Goal: Task Accomplishment & Management: Use online tool/utility

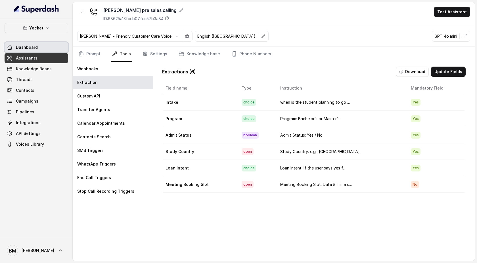
click at [26, 50] on link "Dashboard" at bounding box center [37, 47] width 64 height 10
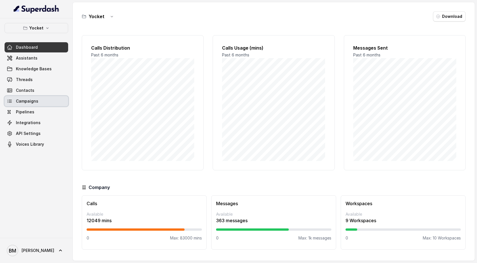
click at [31, 102] on span "Campaigns" at bounding box center [27, 101] width 22 height 6
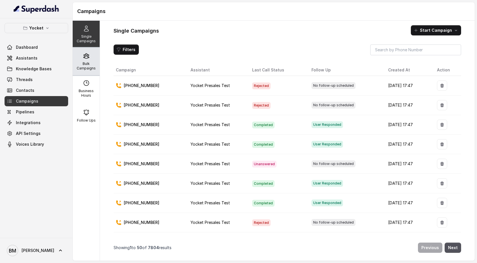
click at [90, 63] on p "Bulk Campaigns" at bounding box center [86, 66] width 22 height 9
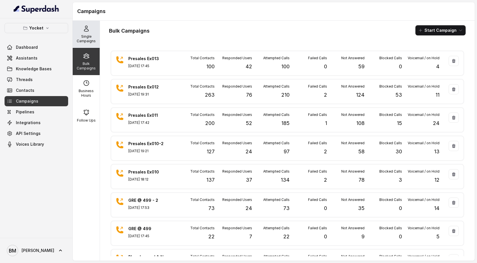
click at [87, 33] on div "Single Campaigns" at bounding box center [86, 34] width 27 height 27
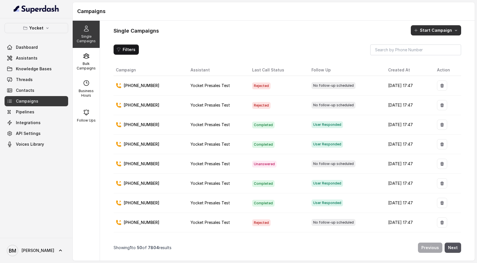
click at [424, 31] on button "Start Campaign" at bounding box center [435, 30] width 50 height 10
click at [87, 62] on div "Single Campaigns Bulk Campaigns Business Hours Follow Ups Single Campaigns Star…" at bounding box center [274, 141] width 402 height 240
click at [87, 62] on p "Bulk Campaigns" at bounding box center [86, 66] width 22 height 9
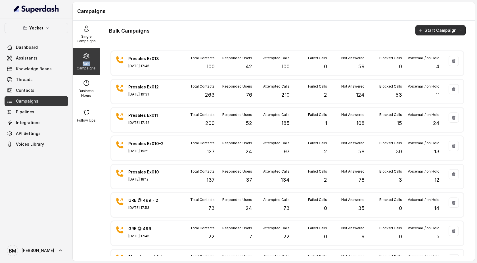
click at [432, 30] on button "Start Campaign" at bounding box center [440, 30] width 50 height 10
click at [434, 52] on div "Call" at bounding box center [433, 53] width 28 height 6
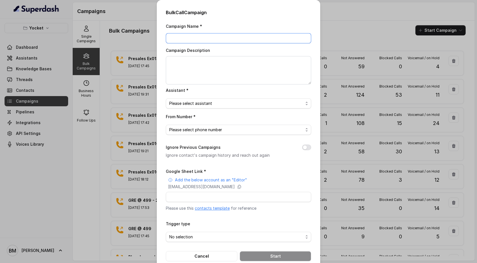
click at [198, 38] on input "Campaign Name *" at bounding box center [238, 38] width 145 height 10
type input "DND"
click at [196, 66] on textarea "Campaign Description" at bounding box center [238, 70] width 145 height 28
type textarea "DND List"
click at [205, 102] on span "Please select assistant" at bounding box center [190, 103] width 43 height 7
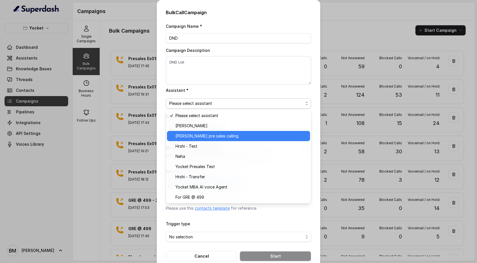
click at [203, 137] on span "[PERSON_NAME] pre sales calling" at bounding box center [206, 136] width 63 height 7
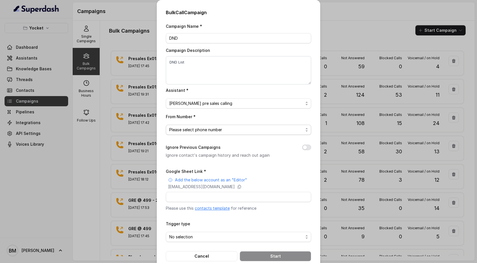
click at [201, 134] on span "Please select phone number" at bounding box center [238, 130] width 145 height 10
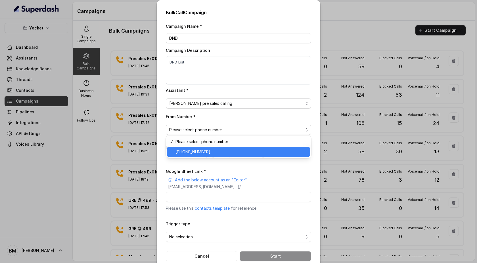
click at [199, 153] on span "[PHONE_NUMBER]" at bounding box center [192, 152] width 35 height 7
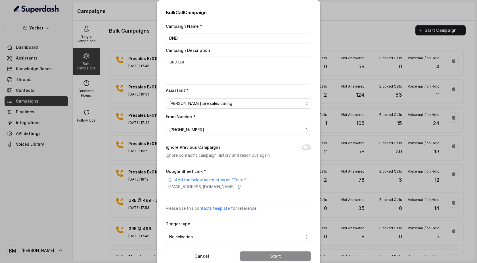
click at [307, 145] on button "Ignore Previous Campaigns" at bounding box center [306, 148] width 9 height 6
click at [224, 197] on input "Google Sheet Link *" at bounding box center [238, 197] width 145 height 10
paste input "[URL][DOMAIN_NAME]"
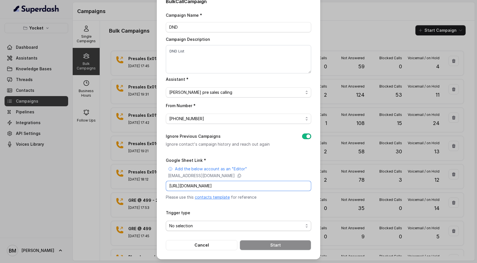
type input "[URL][DOMAIN_NAME]"
click at [226, 223] on div "No selection" at bounding box center [236, 226] width 134 height 7
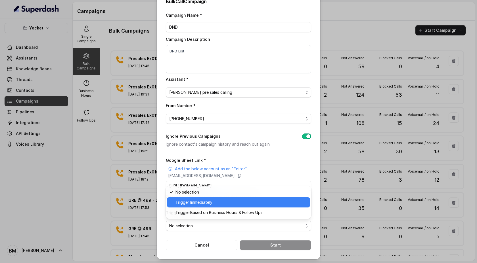
click at [212, 204] on span "Trigger Immediately" at bounding box center [193, 202] width 37 height 7
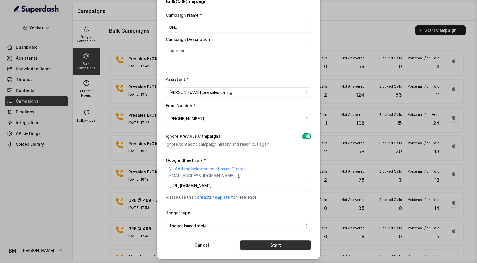
click at [267, 243] on button "Start" at bounding box center [274, 245] width 71 height 10
